Goal: Information Seeking & Learning: Check status

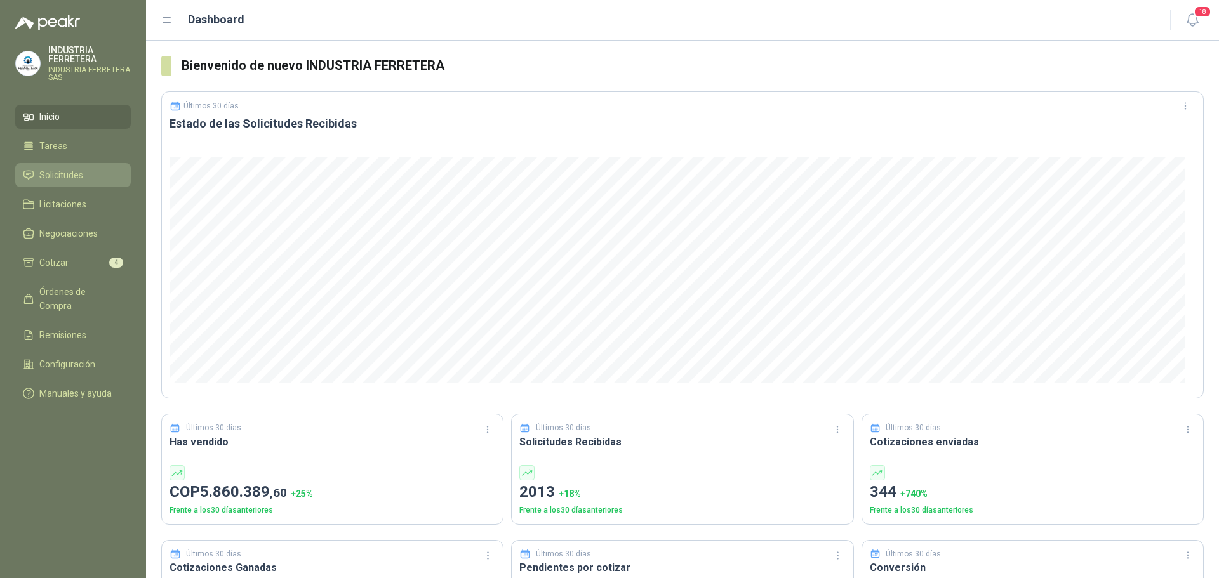
click at [57, 176] on span "Solicitudes" at bounding box center [61, 175] width 44 height 14
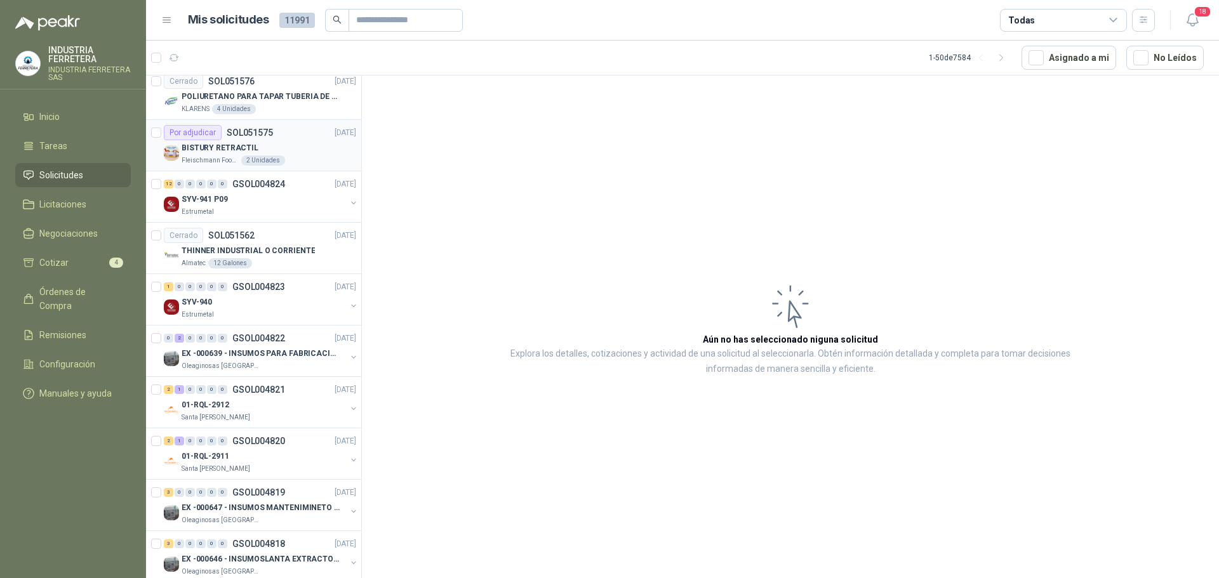
scroll to position [317, 0]
click at [286, 412] on div "Santa [PERSON_NAME]" at bounding box center [264, 416] width 164 height 10
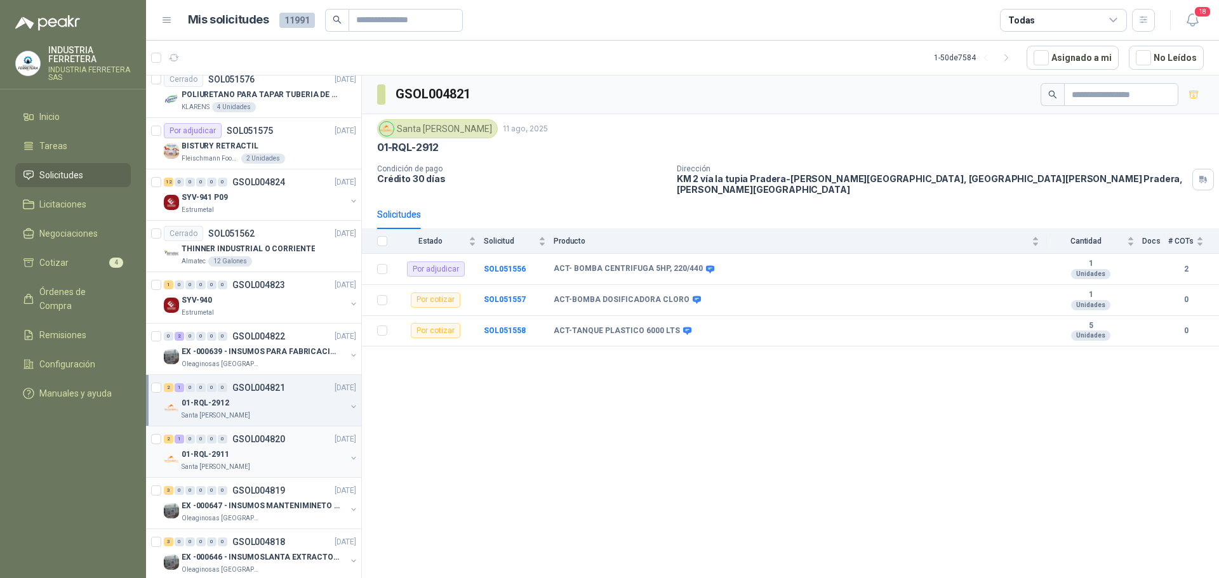
click at [248, 458] on div "01-RQL-2911" at bounding box center [264, 454] width 164 height 15
click at [265, 412] on div "Santa [PERSON_NAME]" at bounding box center [264, 416] width 164 height 10
click at [290, 457] on div "01-RQL-2911" at bounding box center [264, 454] width 164 height 15
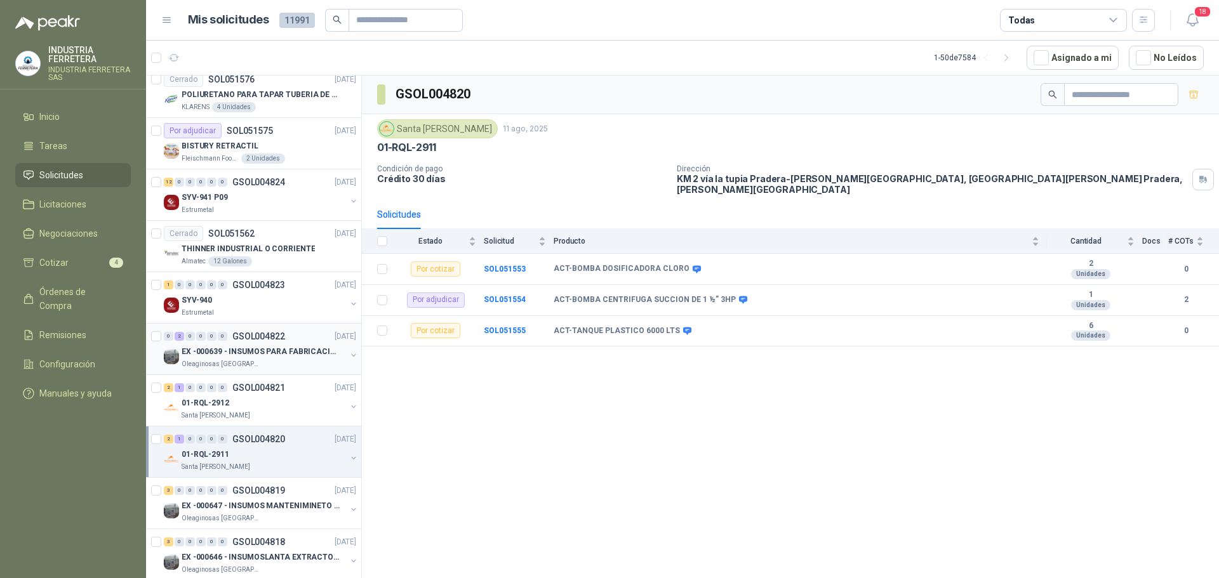
click at [214, 356] on p "EX -000639 - INSUMOS PARA FABRICACION DE MALLA TAM" at bounding box center [261, 352] width 158 height 12
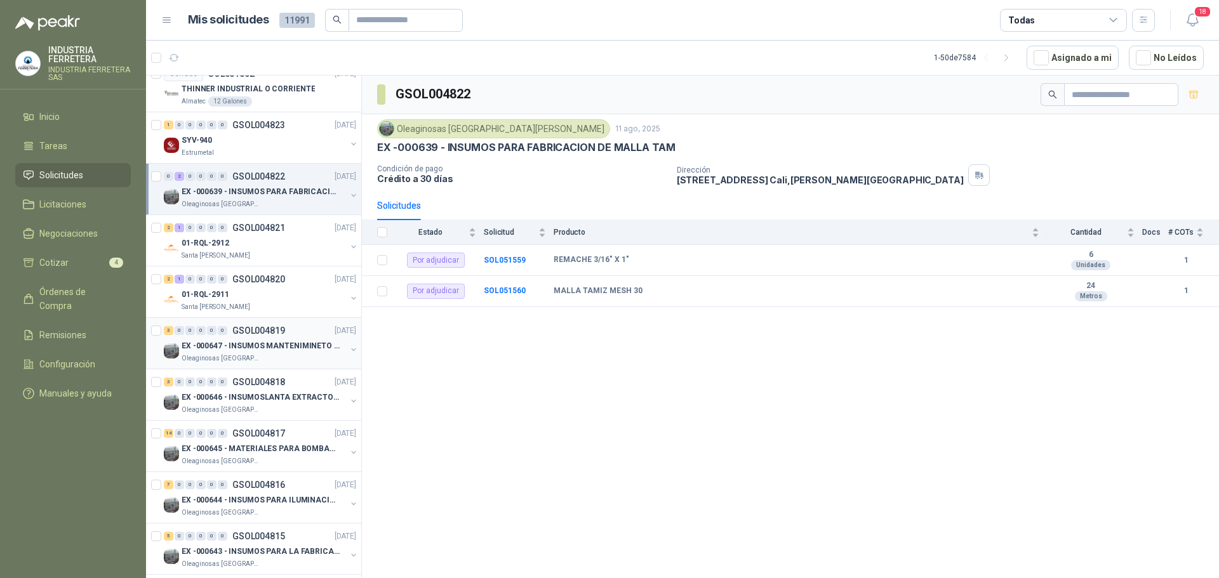
scroll to position [508, 0]
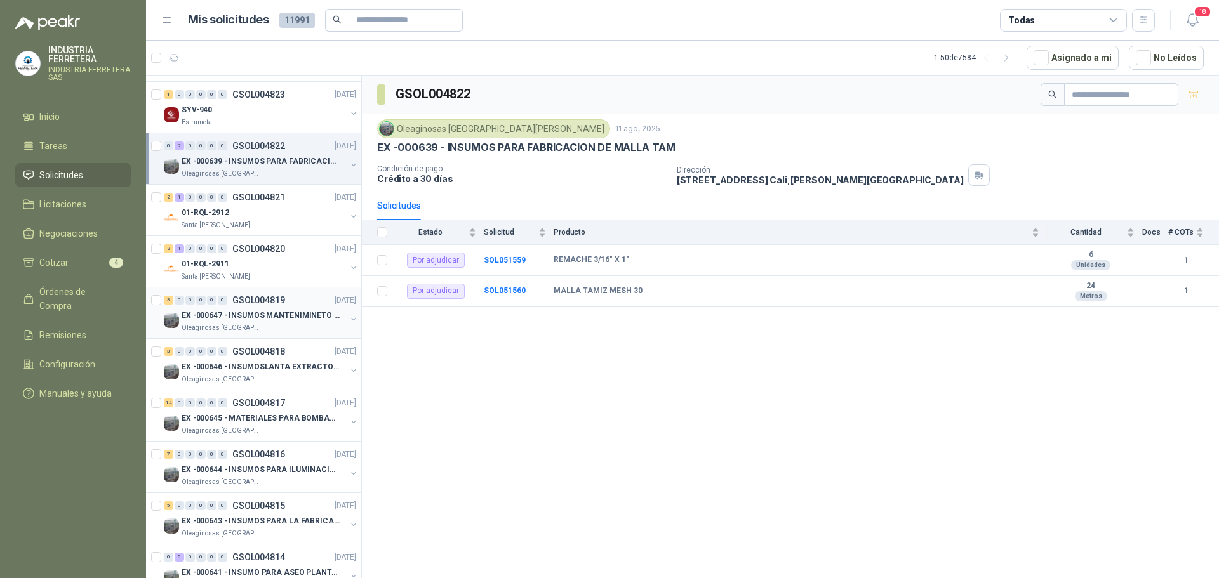
click at [242, 308] on div "EX -000647 - INSUMOS MANTENIMINETO MECANICO" at bounding box center [264, 315] width 164 height 15
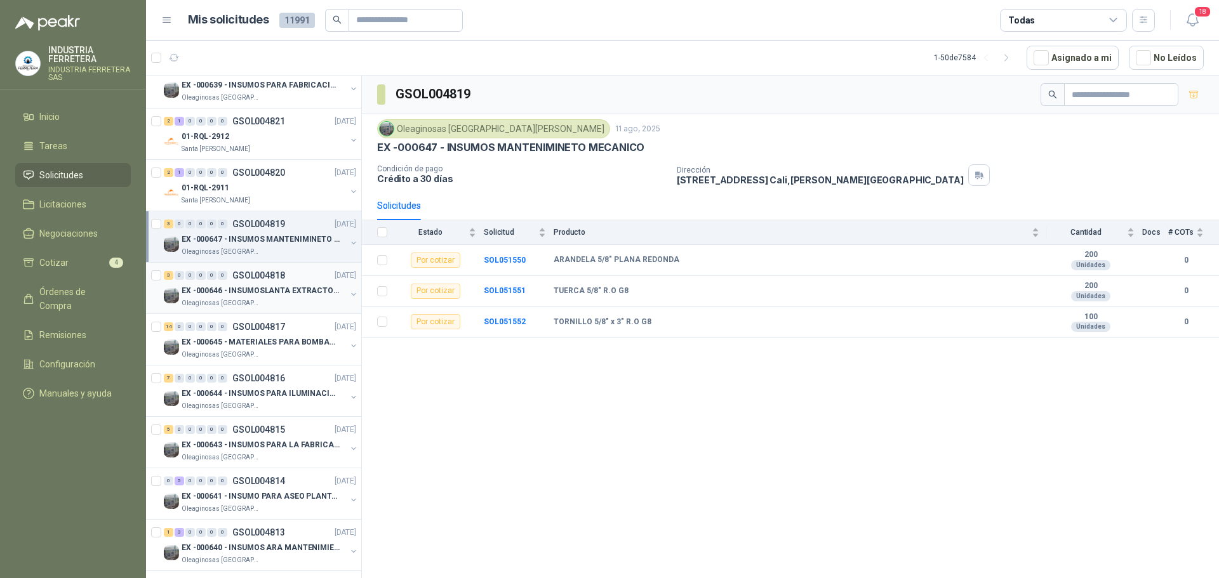
scroll to position [635, 0]
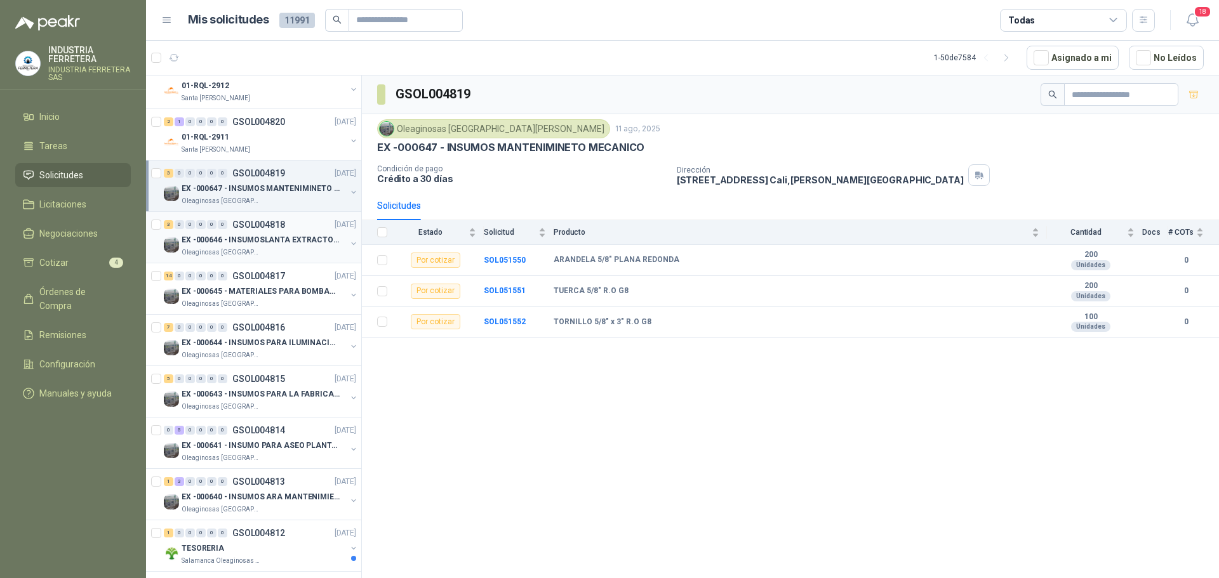
click at [237, 238] on p "EX -000646 - INSUMOSLANTA EXTRACTORA" at bounding box center [261, 240] width 158 height 12
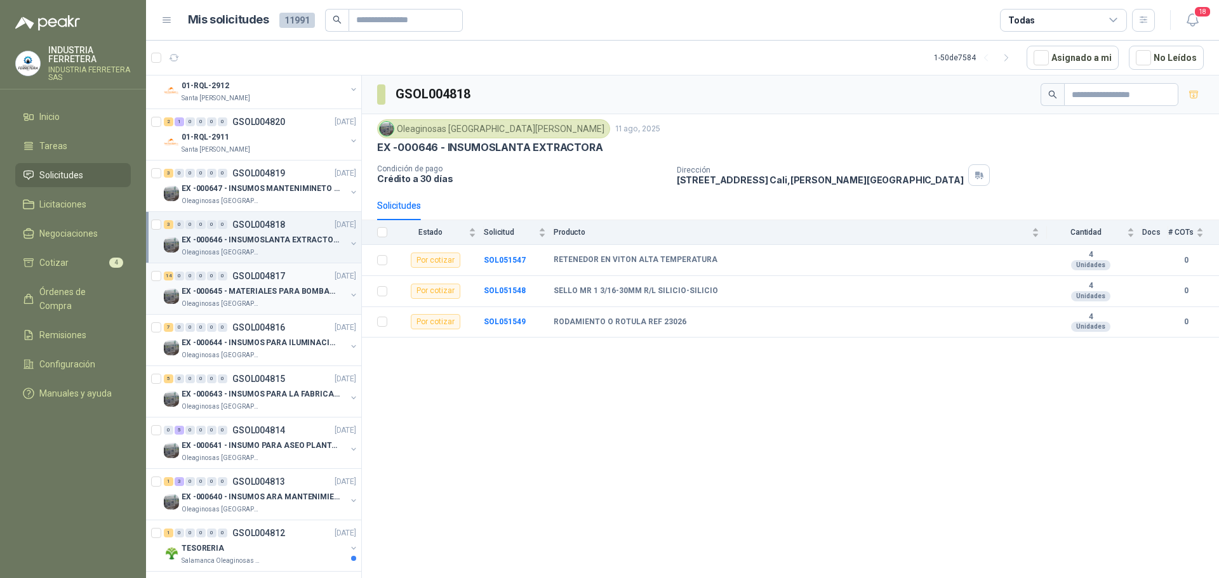
click at [260, 294] on p "EX -000645 - MATERIALES PARA BOMBAS STANDBY PLANTA" at bounding box center [261, 292] width 158 height 12
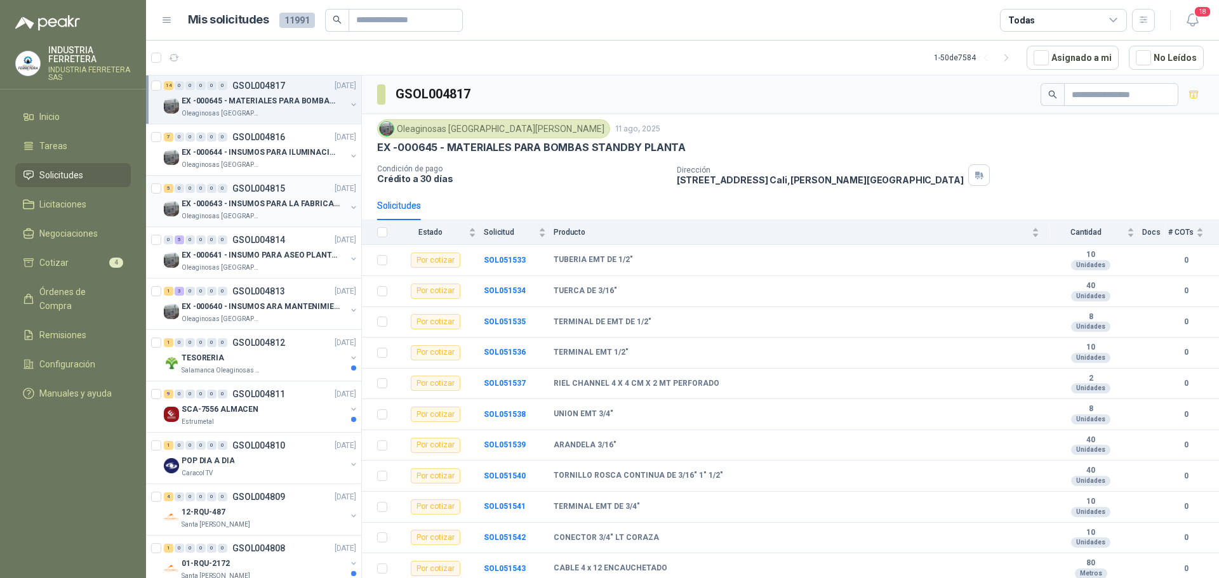
scroll to position [762, 0]
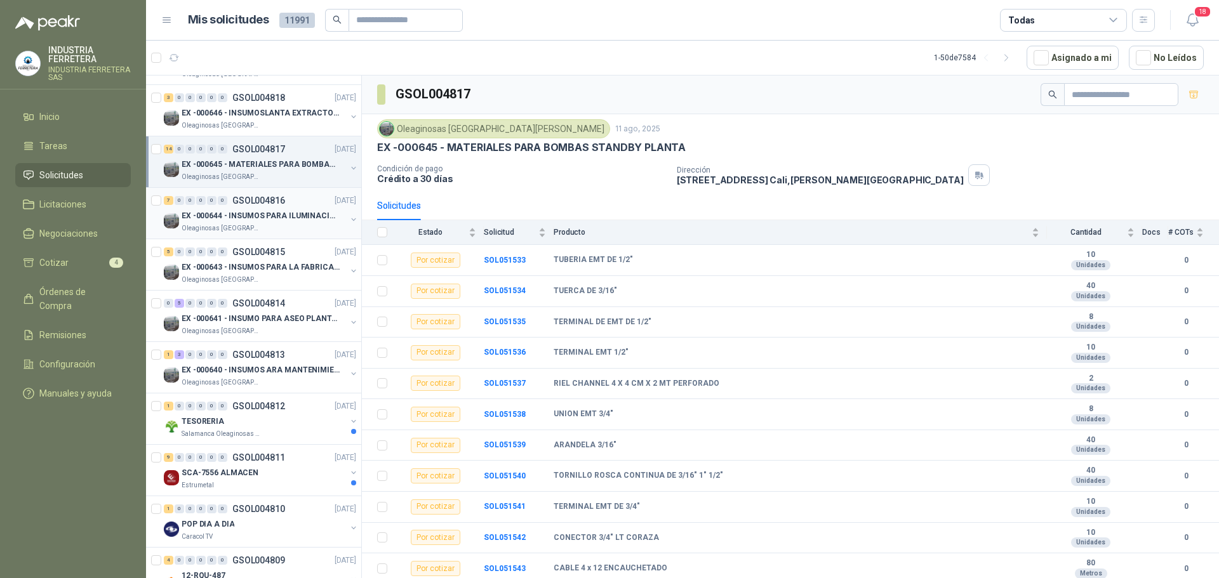
click at [243, 213] on p "EX -000644 - INSUMOS PARA ILUMINACIONN ZONA DE CLA" at bounding box center [261, 216] width 158 height 12
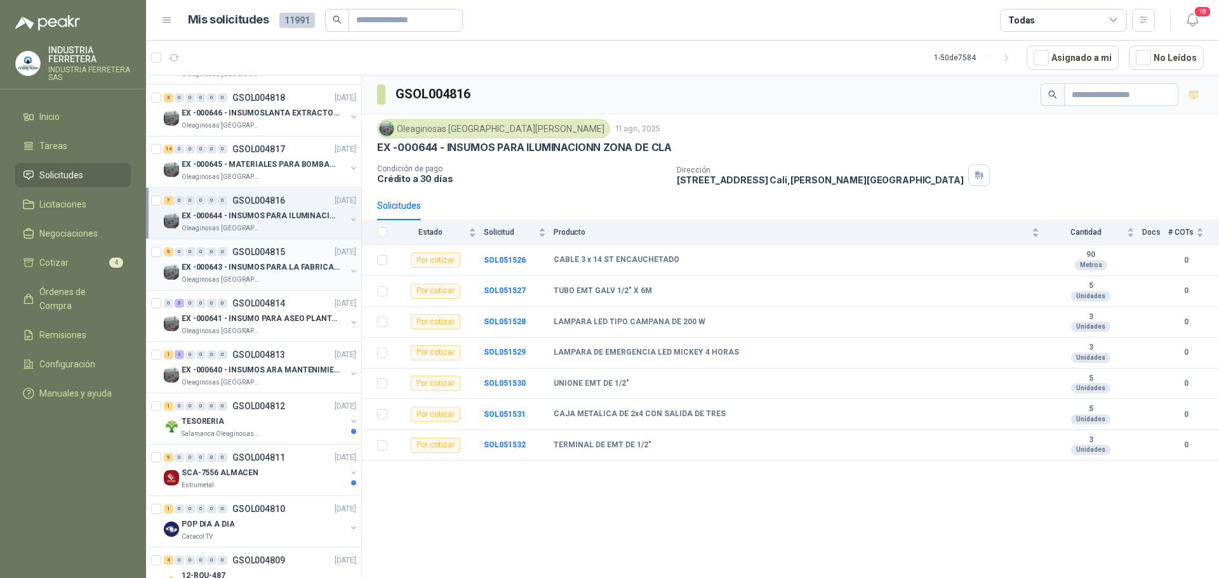
click at [254, 269] on p "EX -000643 - INSUMOS PARA LA FABRICACION DE PLATAF" at bounding box center [261, 268] width 158 height 12
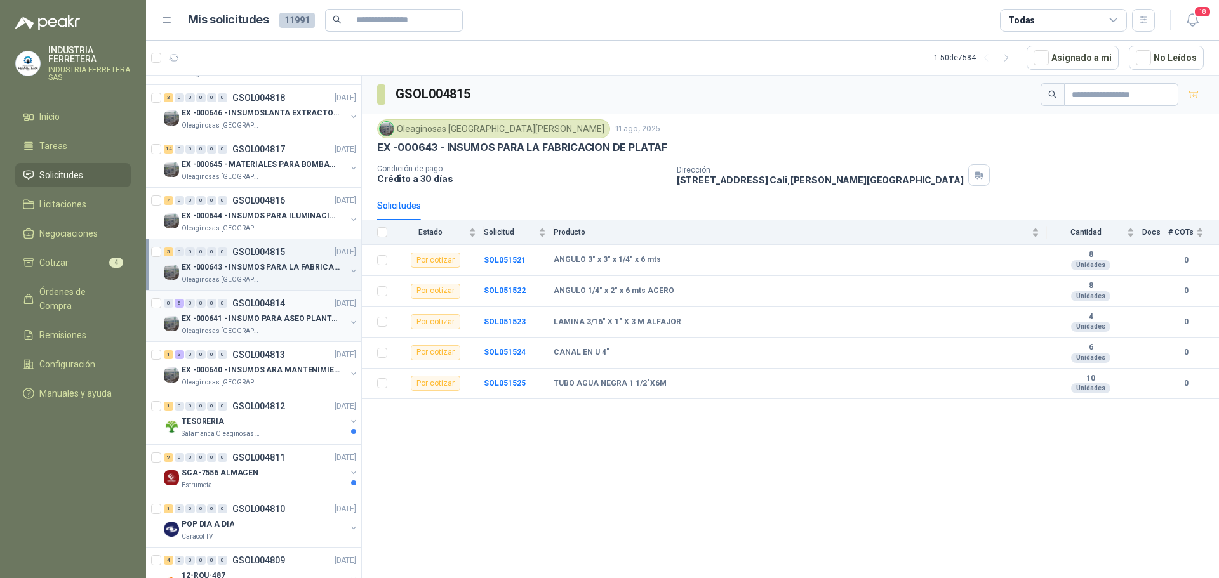
click at [243, 321] on p "EX -000641 - INSUMO PARA ASEO PLANTA EXTRACTORA" at bounding box center [261, 319] width 158 height 12
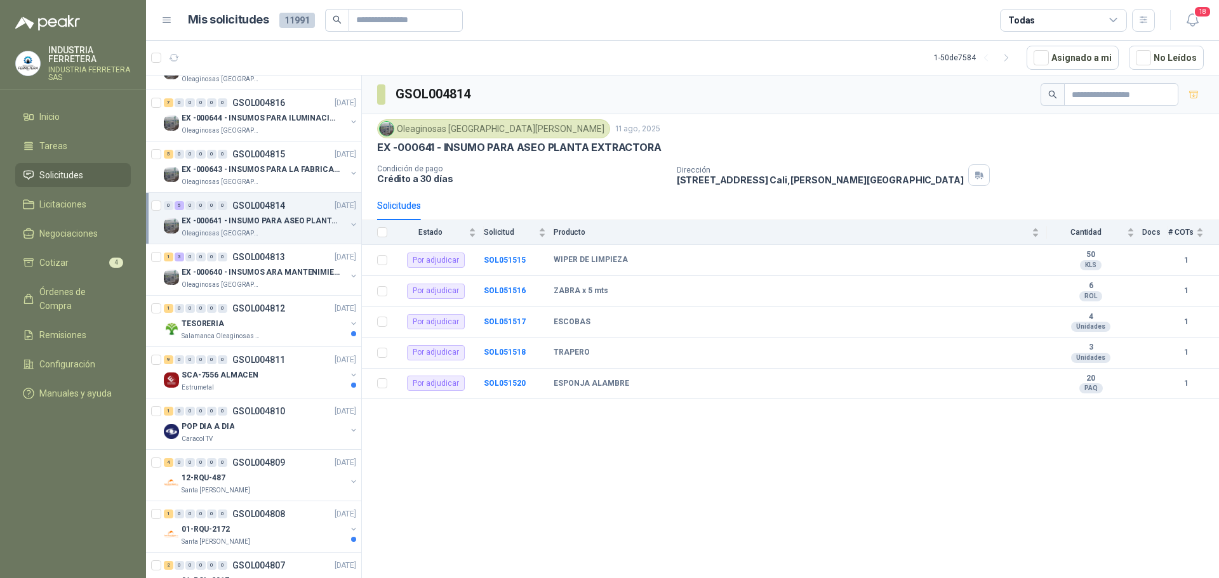
scroll to position [889, 0]
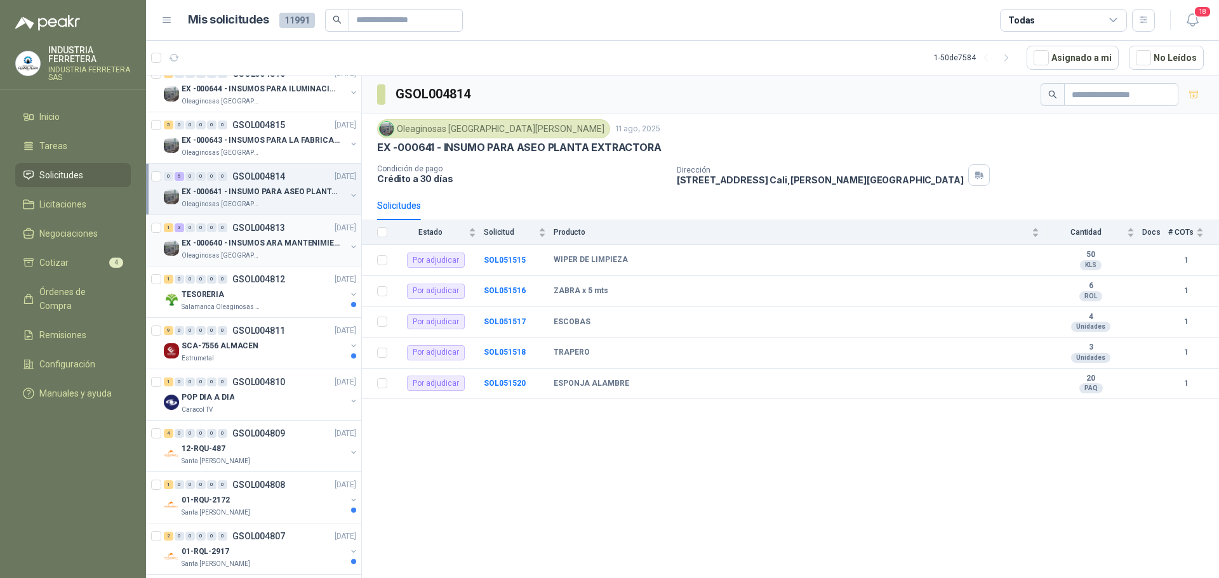
click at [229, 236] on div "EX -000640 - INSUMOS ARA MANTENIMIENTO MECANICO" at bounding box center [264, 243] width 164 height 15
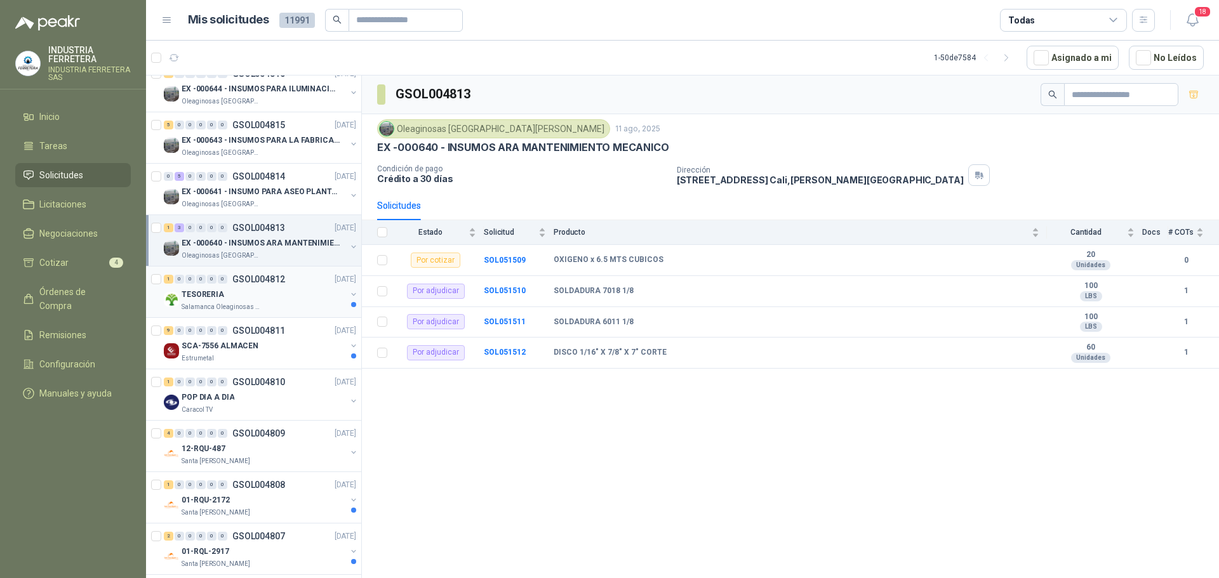
click at [247, 290] on div "TESORERIA" at bounding box center [264, 294] width 164 height 15
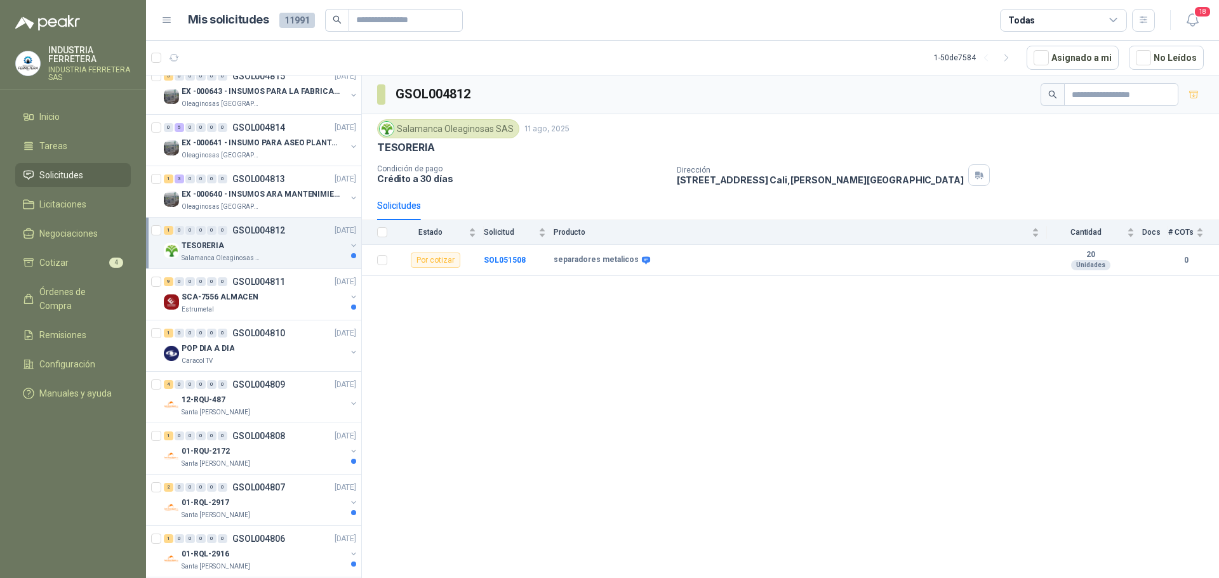
scroll to position [952, 0]
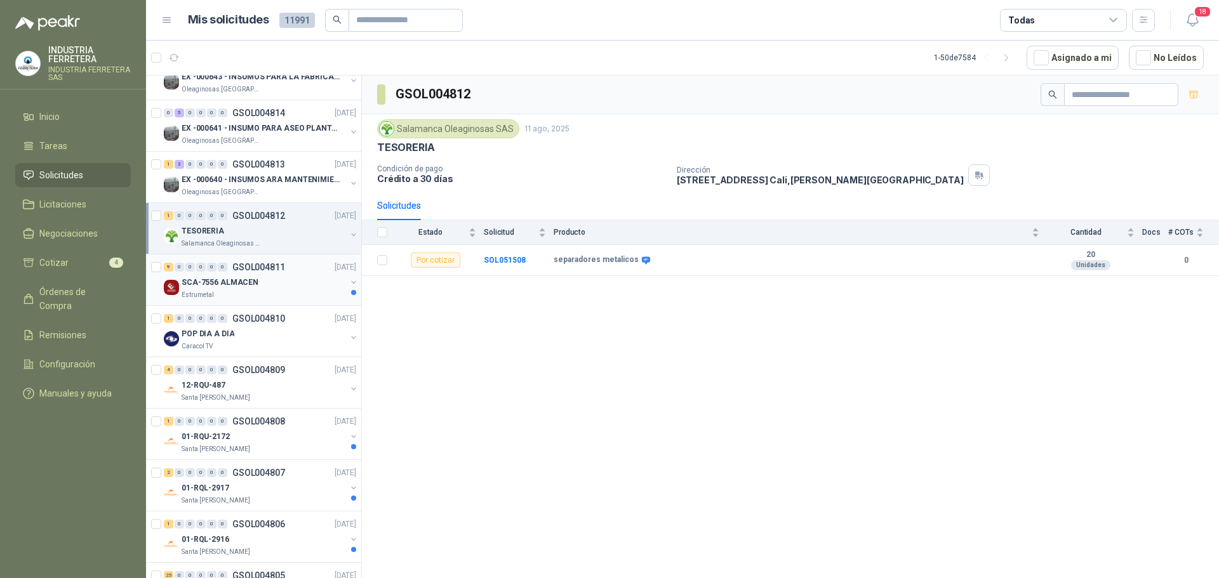
click at [234, 284] on p "SCA-7556 ALMACEN" at bounding box center [220, 283] width 77 height 12
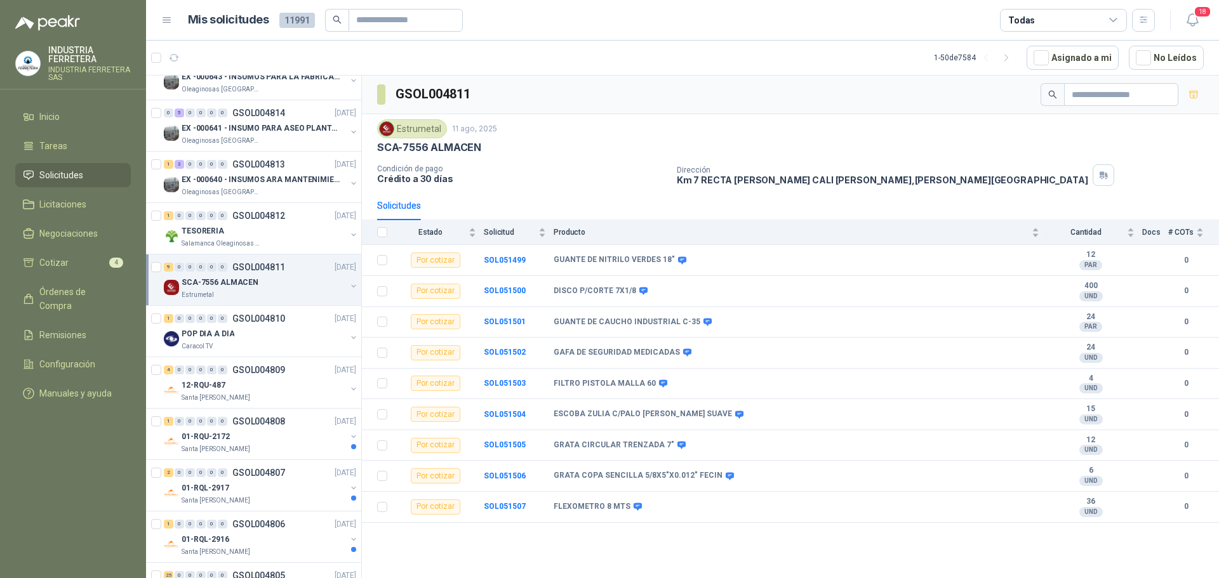
scroll to position [1079, 0]
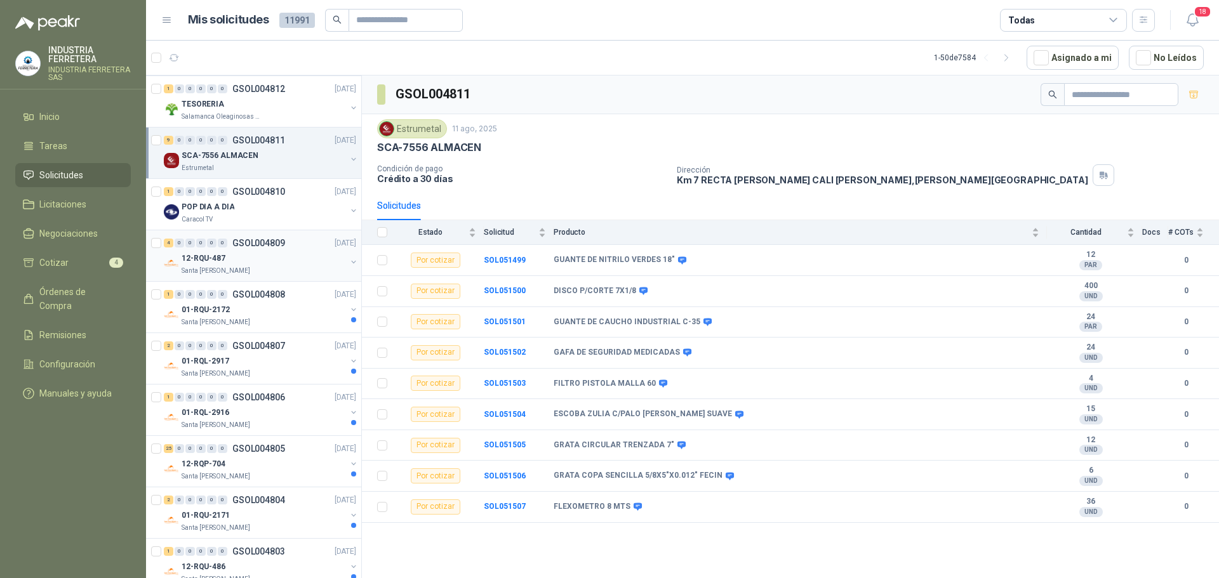
click at [243, 256] on div "12-RQU-487" at bounding box center [264, 258] width 164 height 15
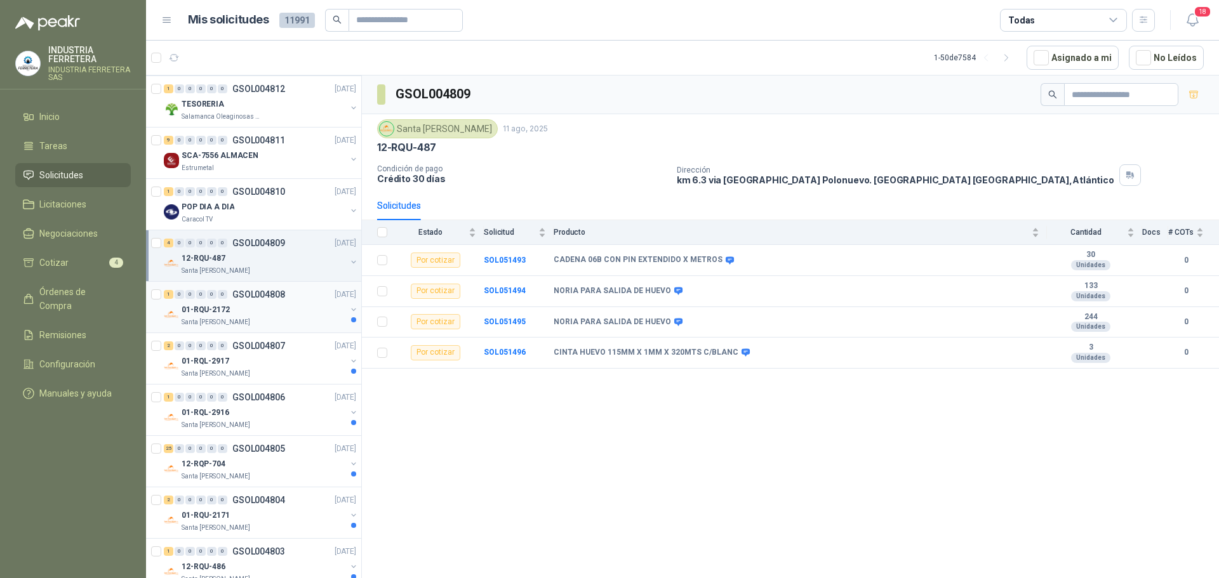
click at [234, 305] on div "01-RQU-2172" at bounding box center [264, 309] width 164 height 15
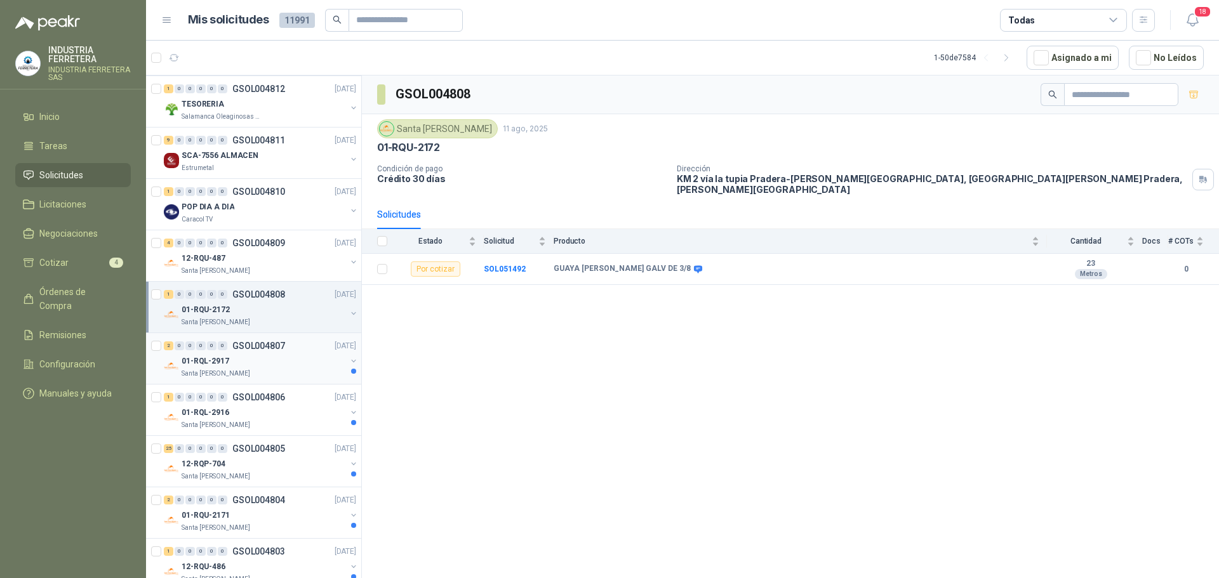
click at [236, 350] on p "GSOL004807" at bounding box center [258, 346] width 53 height 9
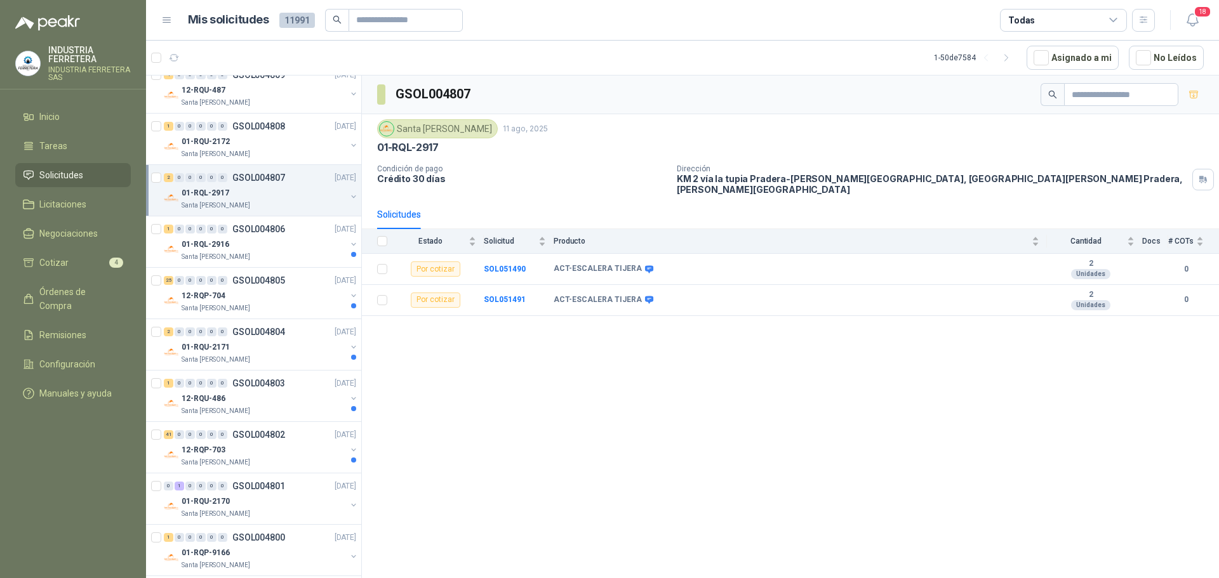
scroll to position [1270, 0]
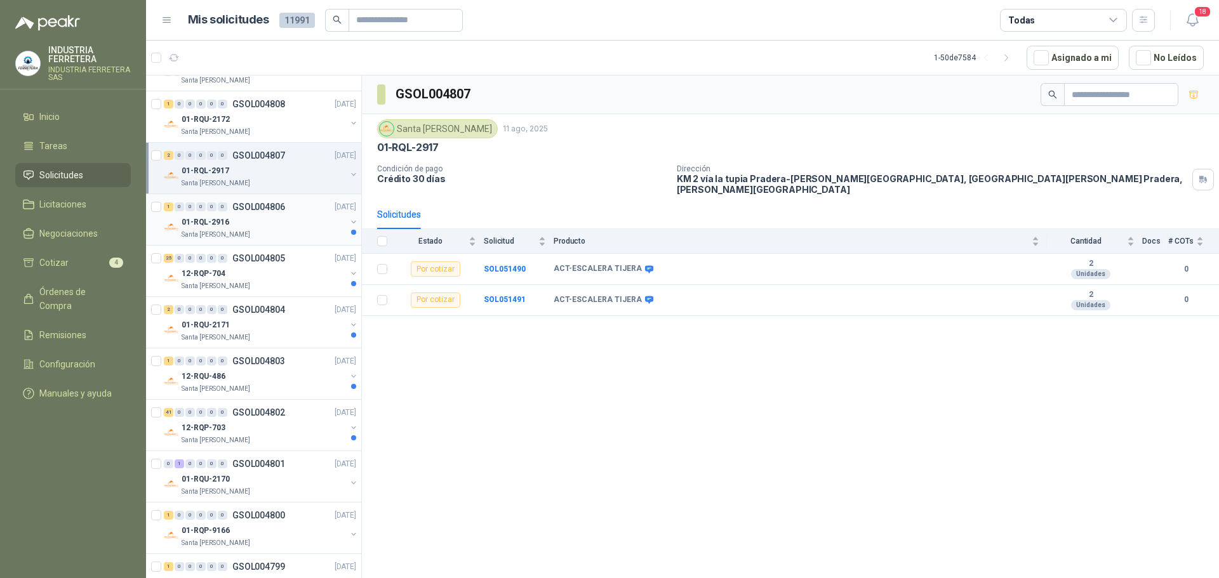
click at [242, 223] on div "01-RQL-2916" at bounding box center [264, 222] width 164 height 15
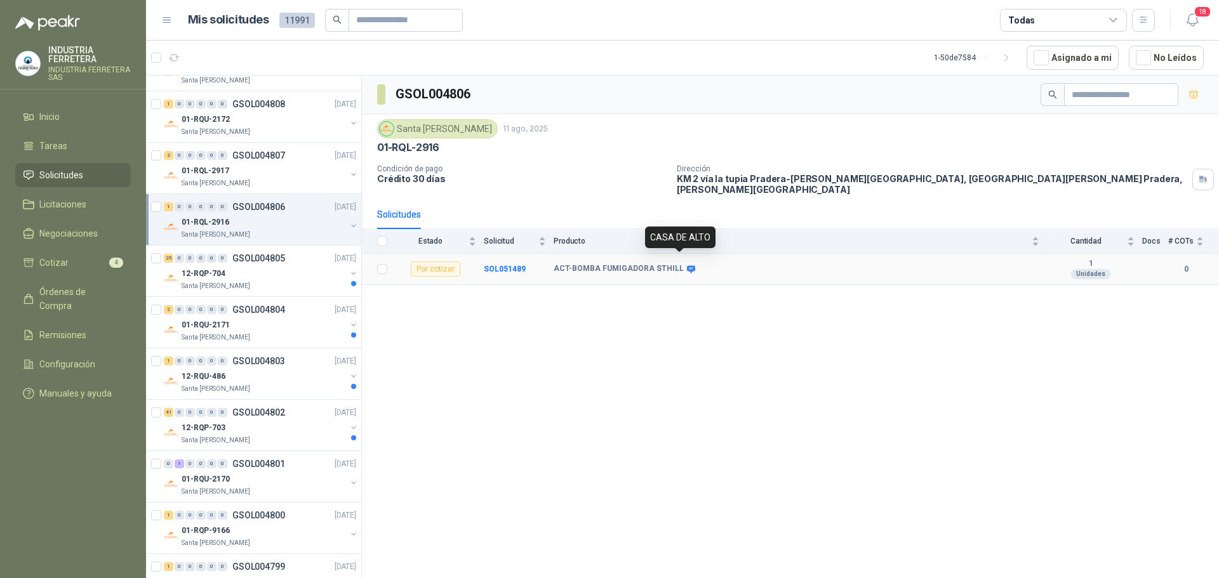
click at [687, 265] on icon at bounding box center [691, 269] width 8 height 8
click at [686, 265] on icon at bounding box center [691, 270] width 10 height 10
click at [241, 276] on div "12-RQP-704" at bounding box center [264, 273] width 164 height 15
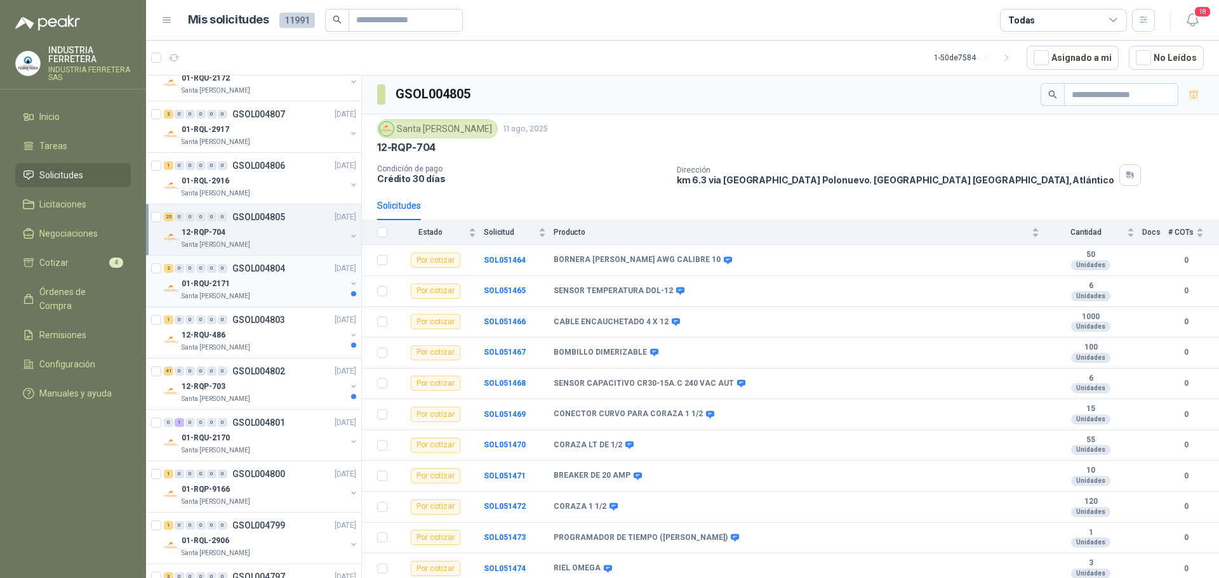
scroll to position [1333, 0]
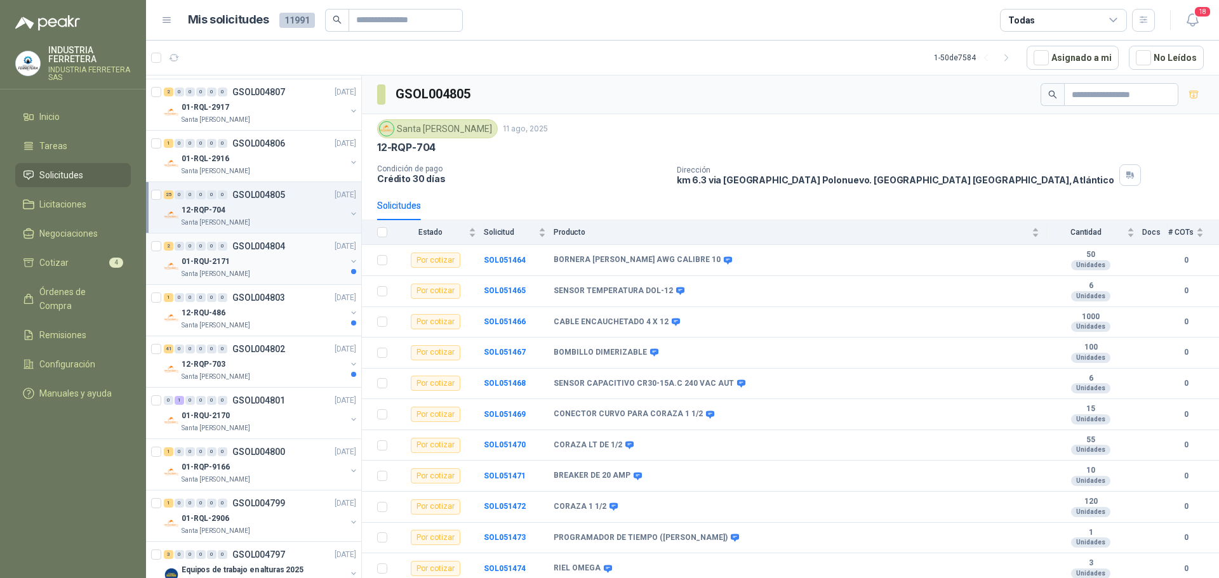
click at [236, 326] on p "Santa [PERSON_NAME]" at bounding box center [216, 326] width 69 height 10
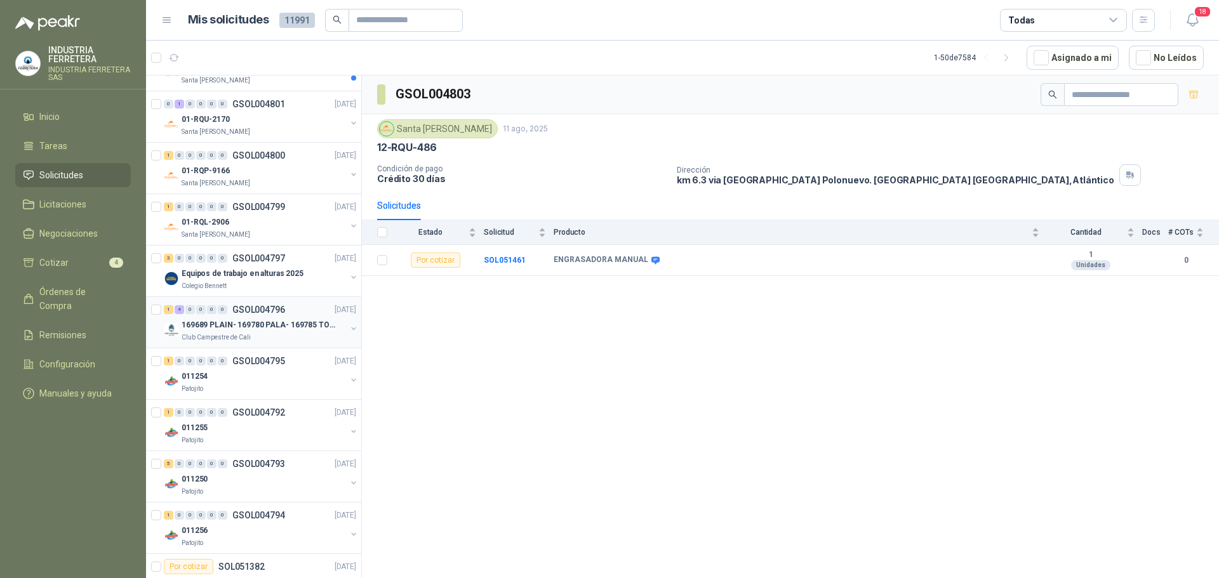
scroll to position [1651, 0]
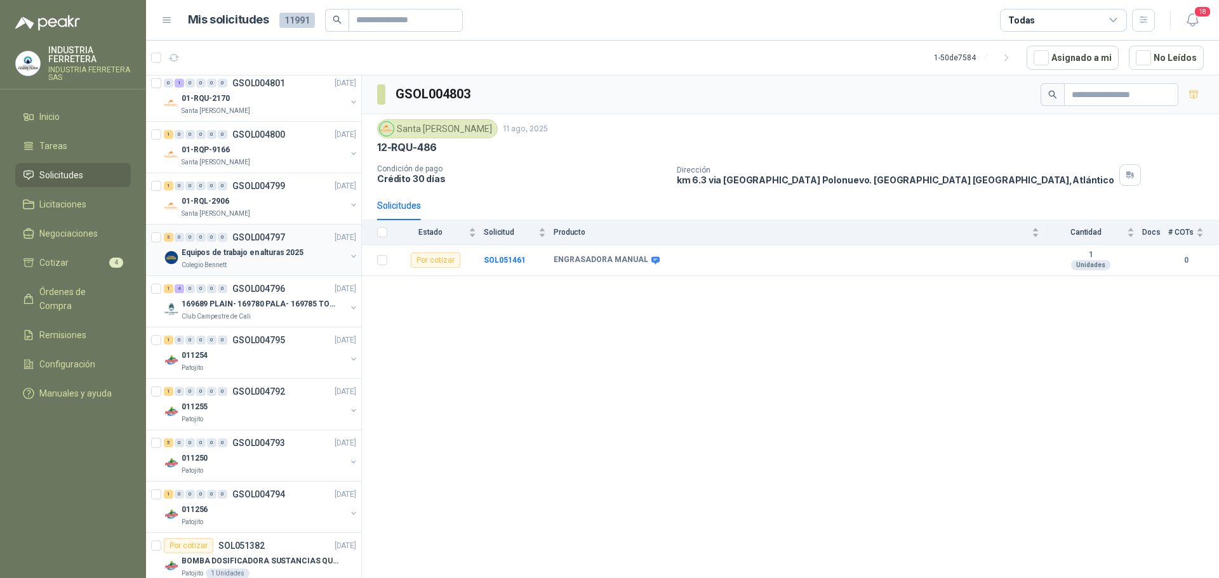
click at [251, 264] on div "Colegio Bennett" at bounding box center [264, 265] width 164 height 10
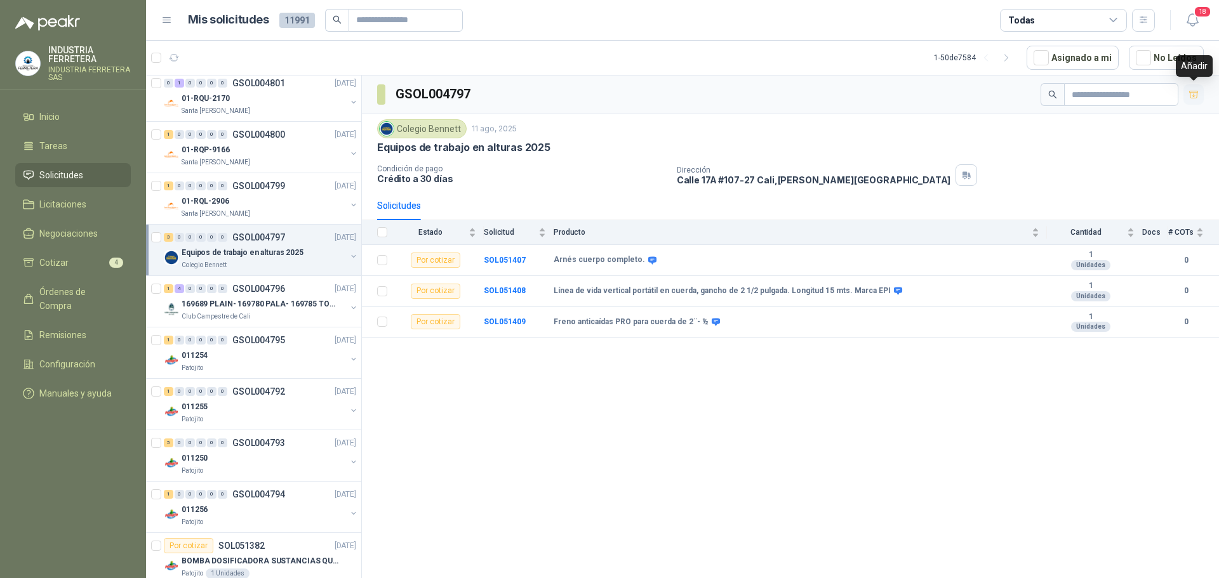
click at [1194, 97] on icon "button" at bounding box center [1194, 95] width 11 height 11
drag, startPoint x: 875, startPoint y: 288, endPoint x: 910, endPoint y: 301, distance: 37.2
click at [843, 285] on td "Línea de vida vertical portátil en cuerda, gancho de 2 1/2 pulgada. Longitud 15…" at bounding box center [800, 291] width 493 height 31
click at [813, 397] on div "GSOL004797 Colegio [PERSON_NAME] [DATE] Equipos de trabajo en alturas 2025 Cond…" at bounding box center [790, 329] width 857 height 507
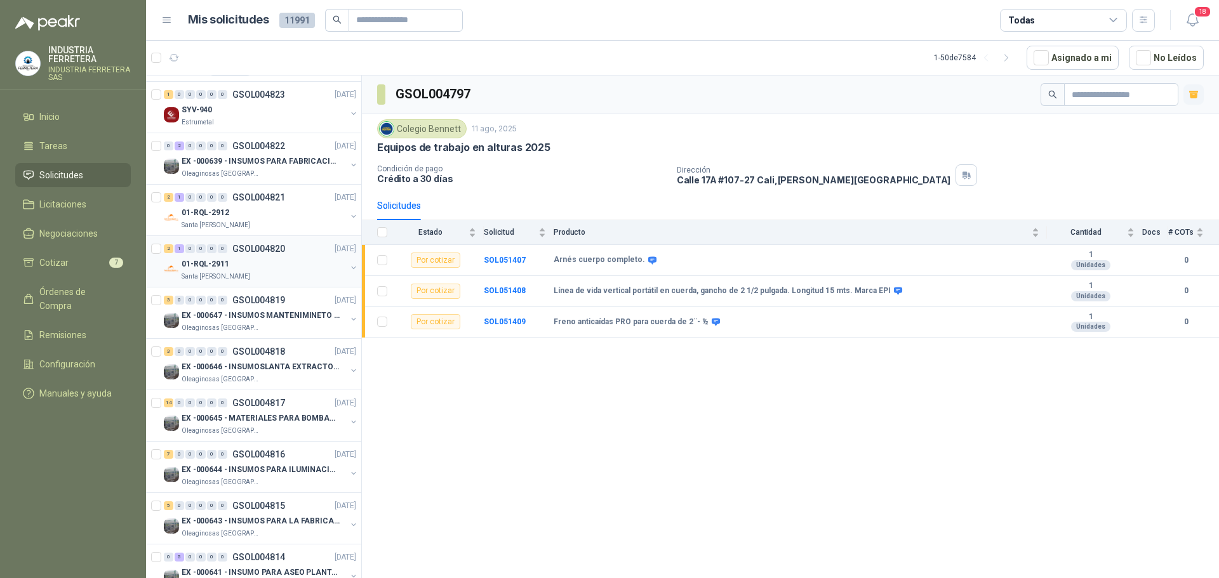
scroll to position [444, 0]
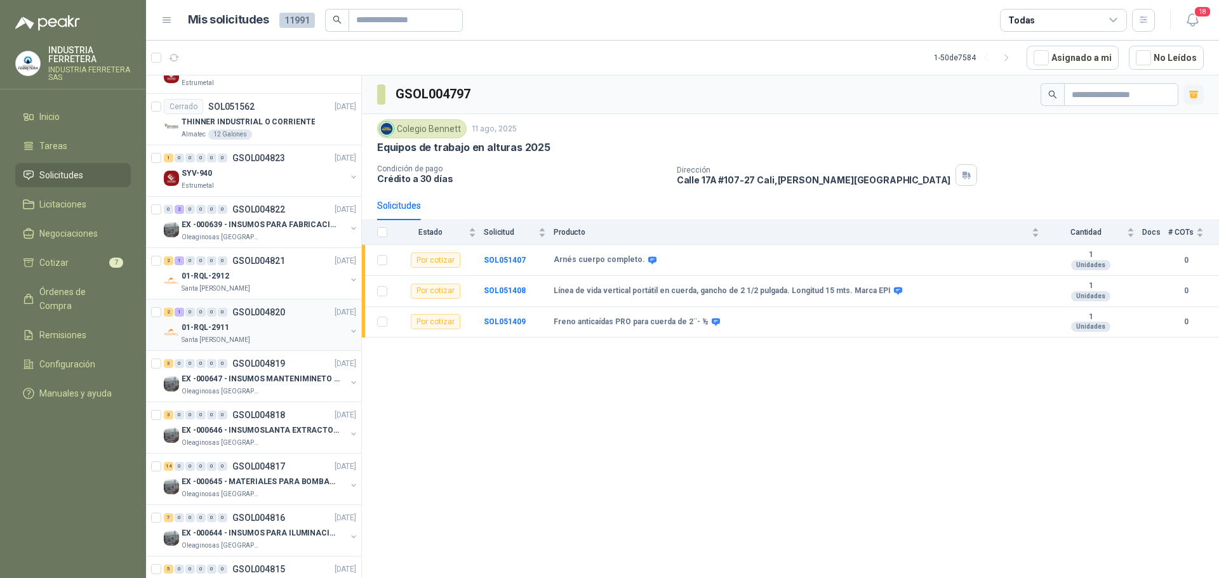
click at [251, 321] on div "01-RQL-2911" at bounding box center [264, 327] width 164 height 15
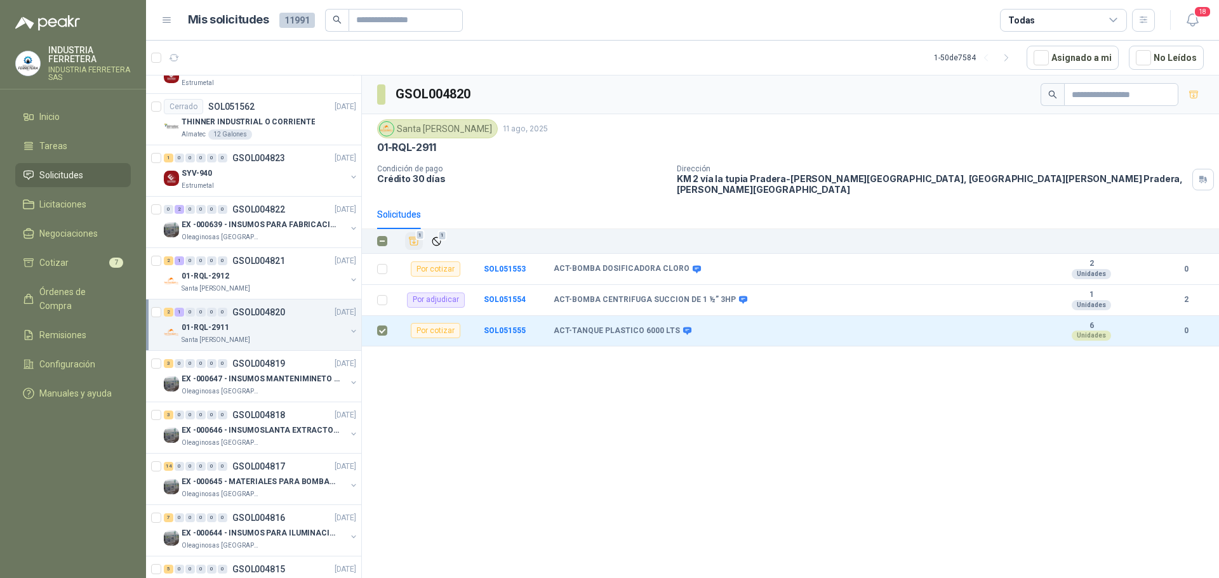
click at [416, 236] on icon "Añadir" at bounding box center [413, 241] width 11 height 11
click at [246, 266] on div "2 1 0 0 0 0 GSOL004821 [DATE]" at bounding box center [261, 260] width 195 height 15
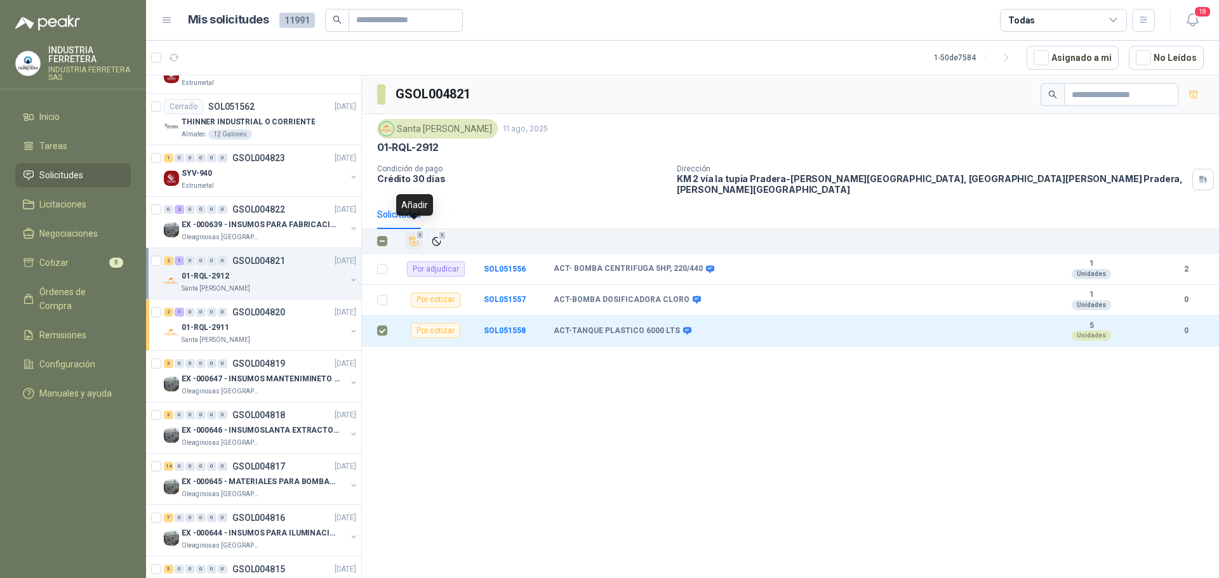
click at [411, 236] on icon "Añadir" at bounding box center [413, 241] width 11 height 11
